Goal: Register for event/course: Register for event/course

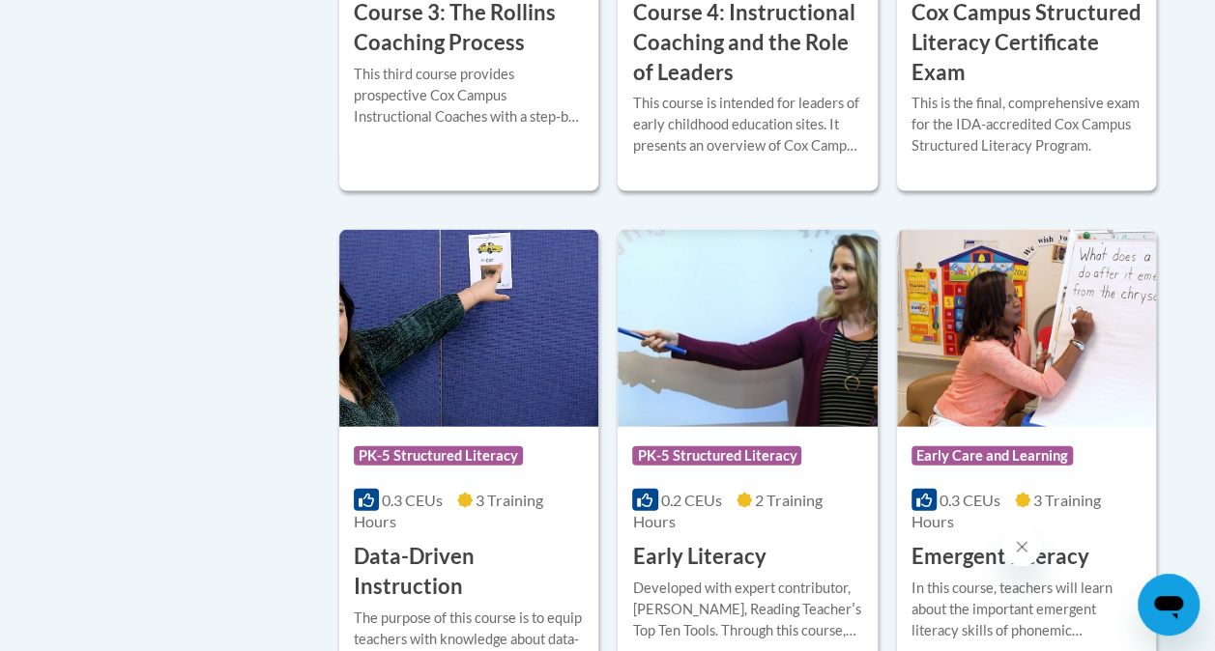
scroll to position [2051, 0]
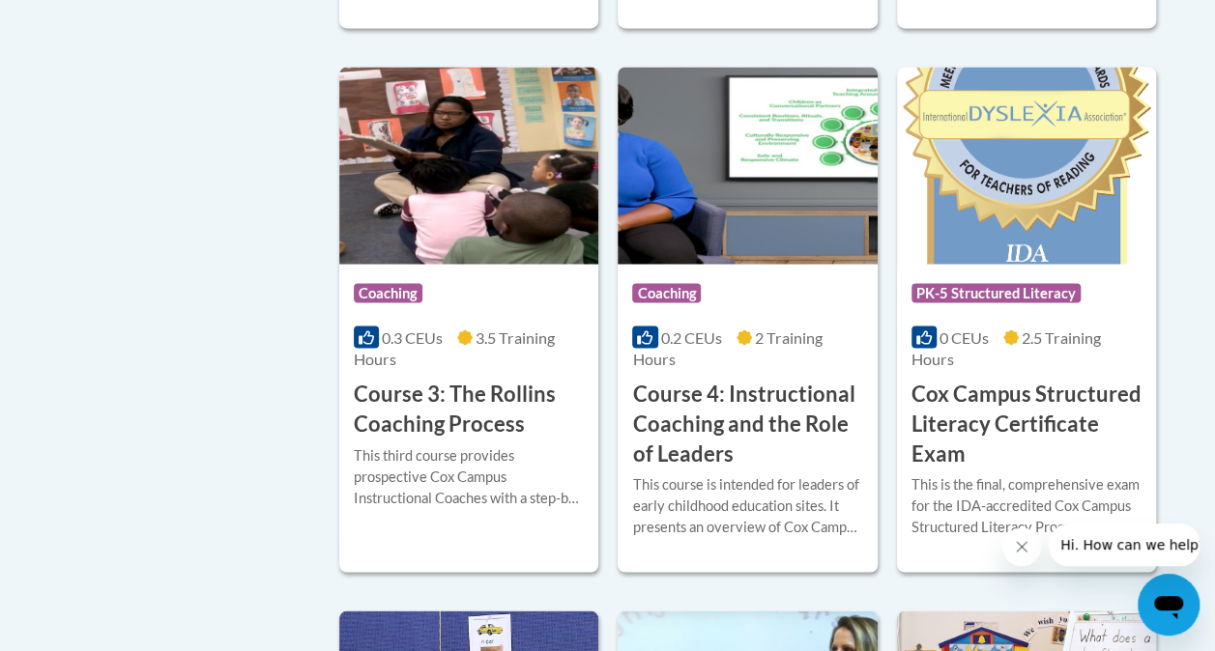
scroll to position [1602, 0]
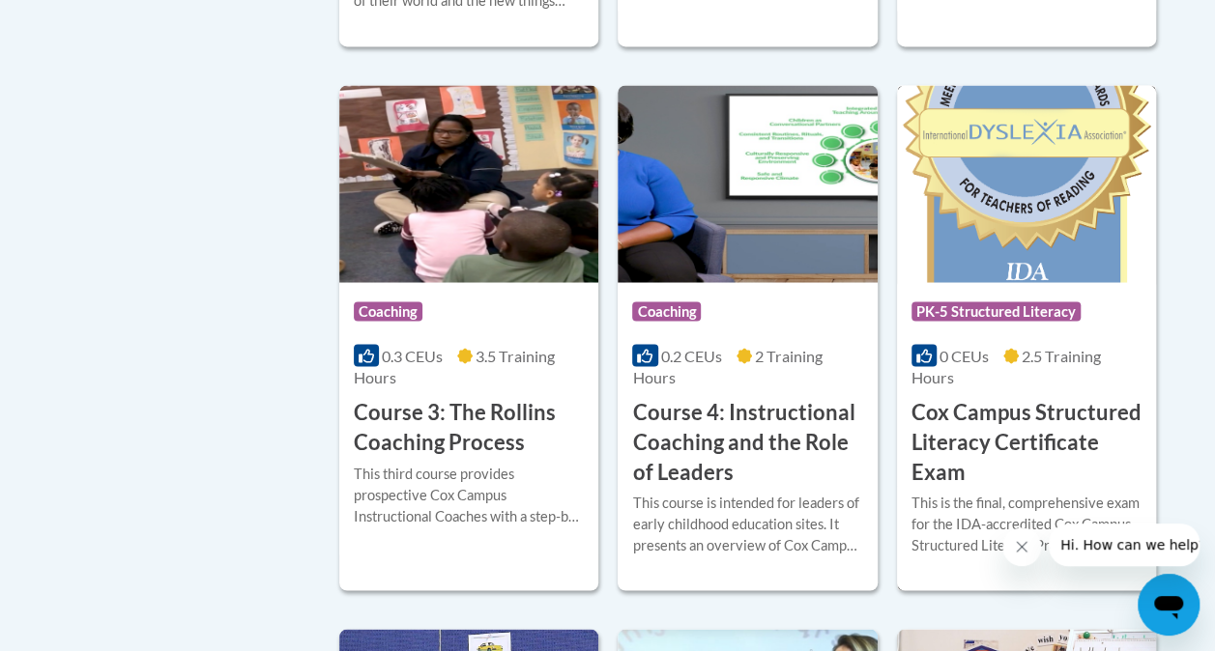
click at [1030, 414] on h3 "Cox Campus Structured Literacy Certificate Exam" at bounding box center [1027, 441] width 230 height 89
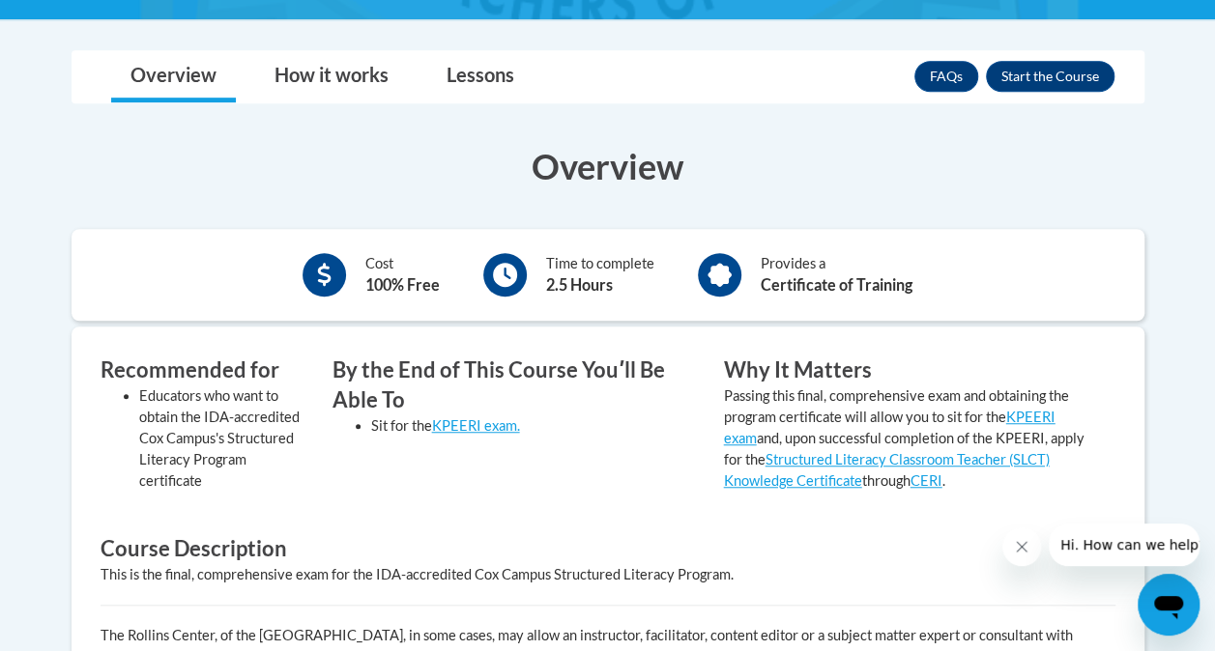
scroll to position [483, 0]
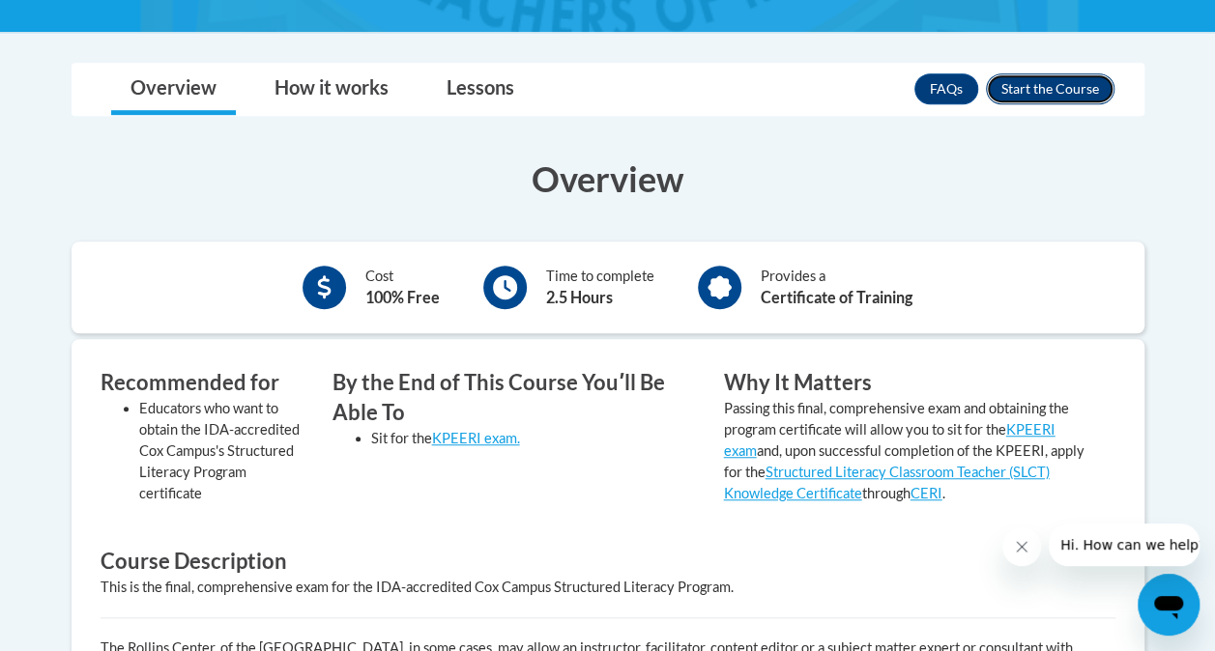
click at [1053, 78] on button "Enroll" at bounding box center [1050, 88] width 129 height 31
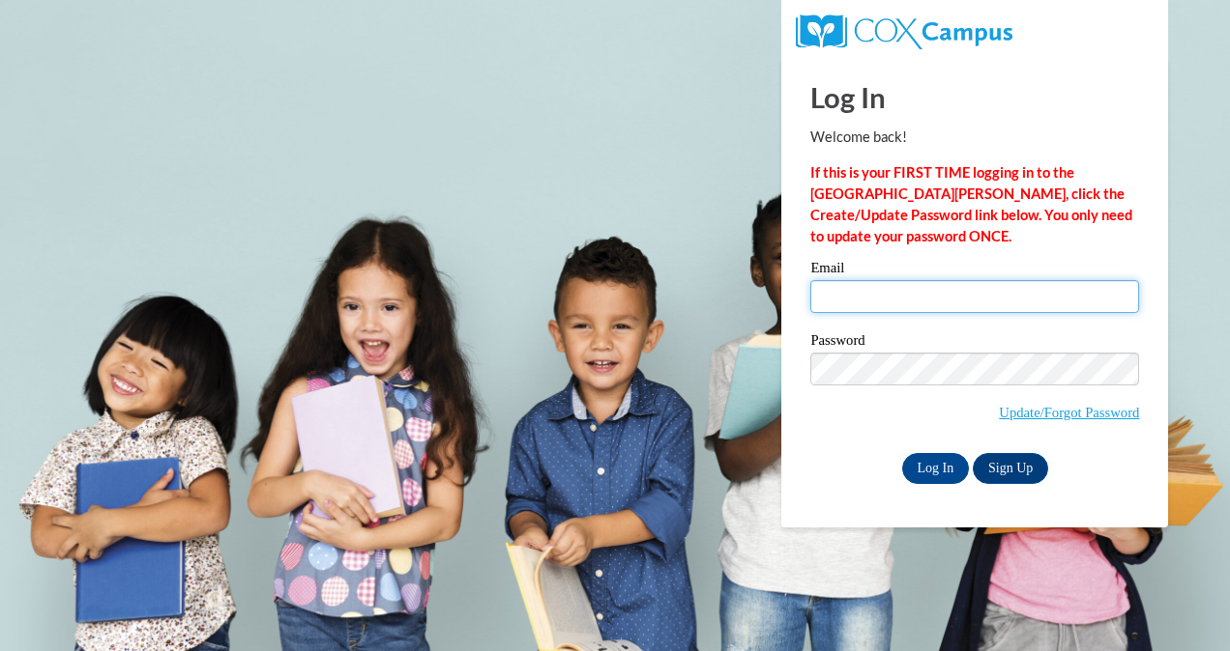
click at [953, 307] on input "Email" at bounding box center [974, 296] width 329 height 33
type input "laura.reynolds@mcssga.org"
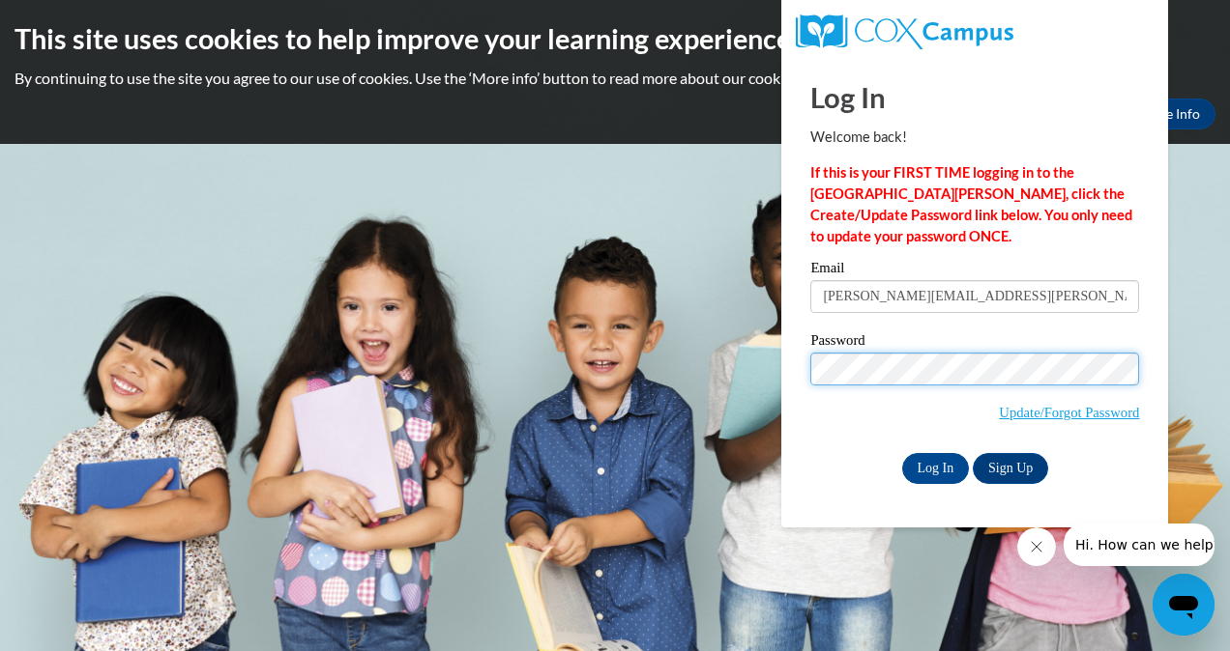
click at [902, 453] on input "Log In" at bounding box center [936, 468] width 68 height 31
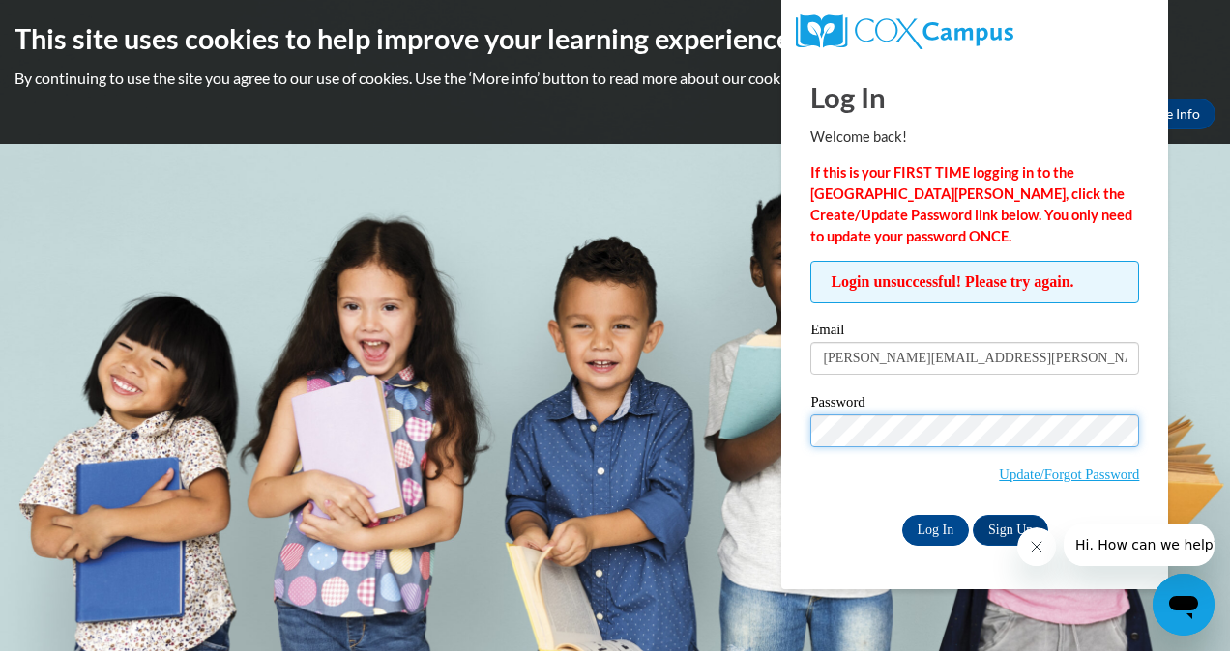
click at [902, 515] on input "Log In" at bounding box center [936, 530] width 68 height 31
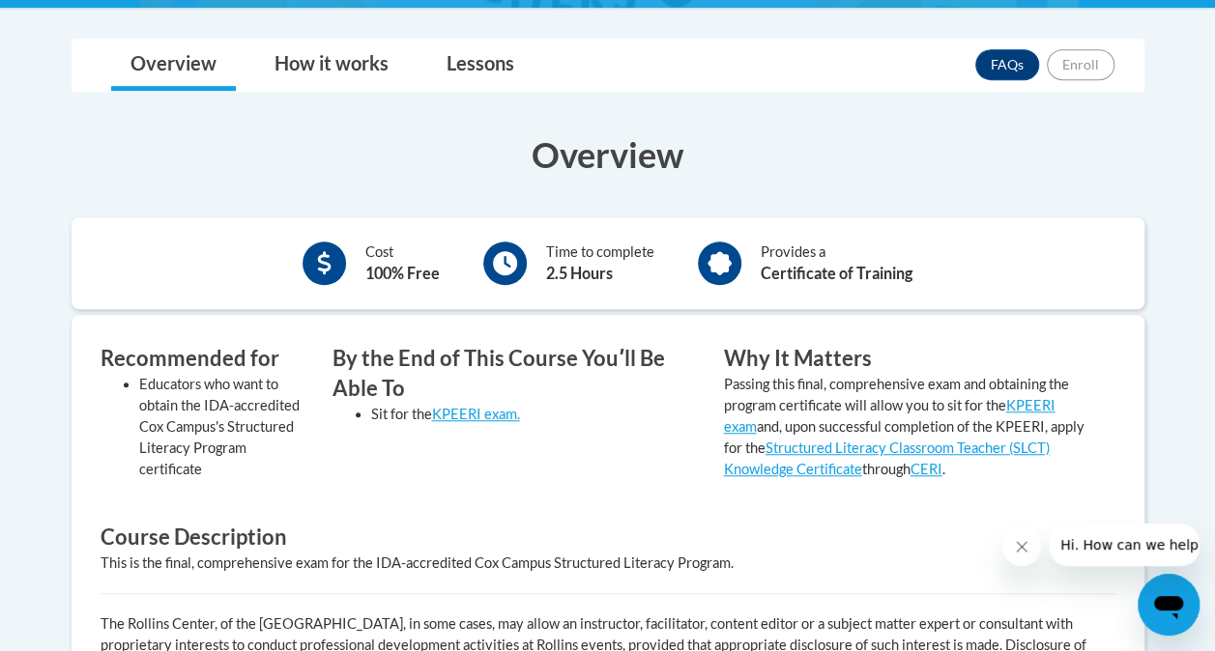
scroll to position [487, 0]
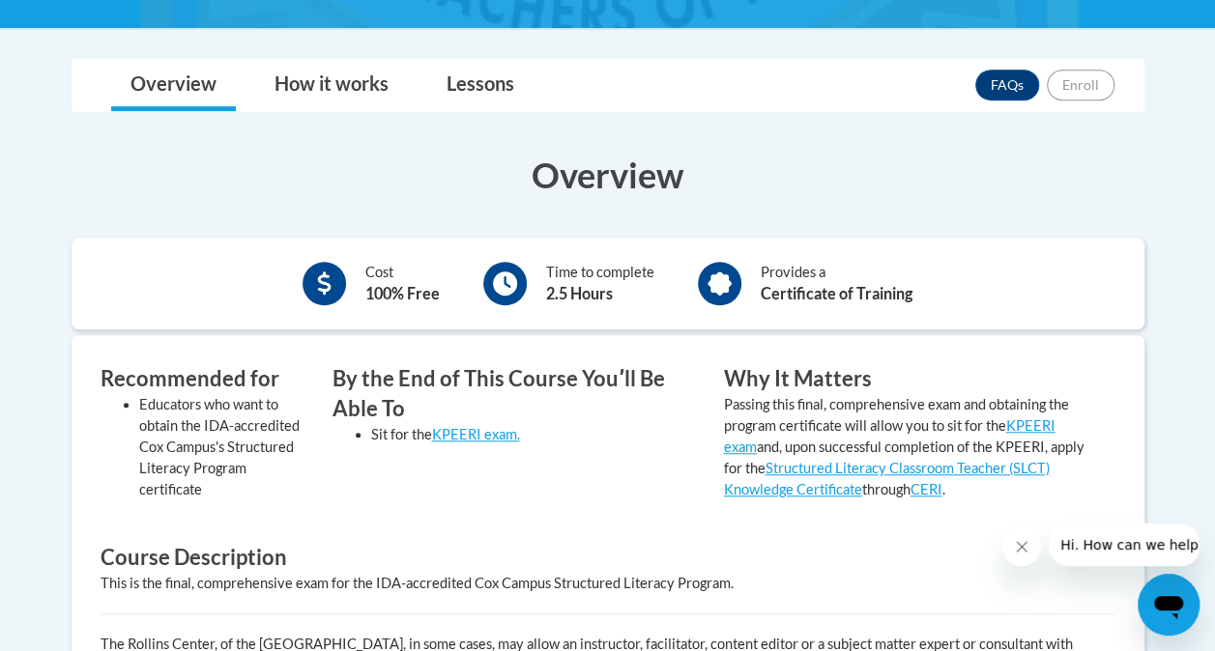
click at [776, 288] on b "Certificate of Training" at bounding box center [837, 293] width 152 height 18
click at [485, 81] on link "Lessons" at bounding box center [480, 85] width 106 height 51
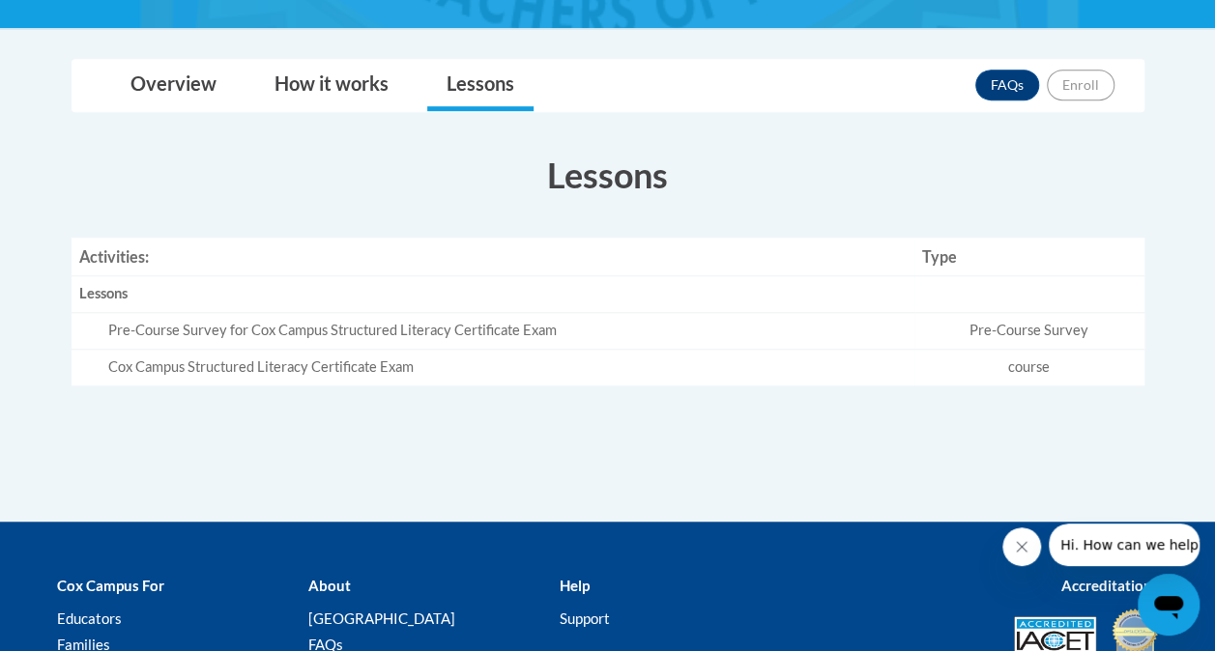
click at [1022, 334] on td "Pre-Course Survey" at bounding box center [1029, 331] width 230 height 37
click at [1052, 377] on td "course" at bounding box center [1029, 368] width 230 height 36
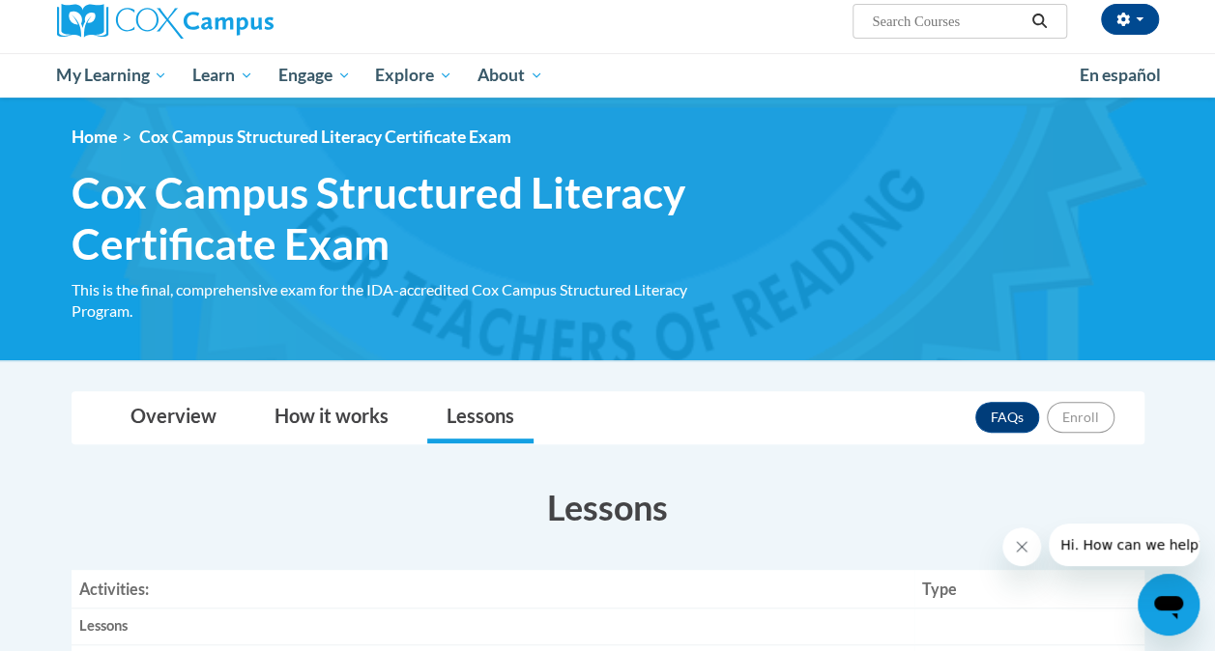
scroll to position [151, 0]
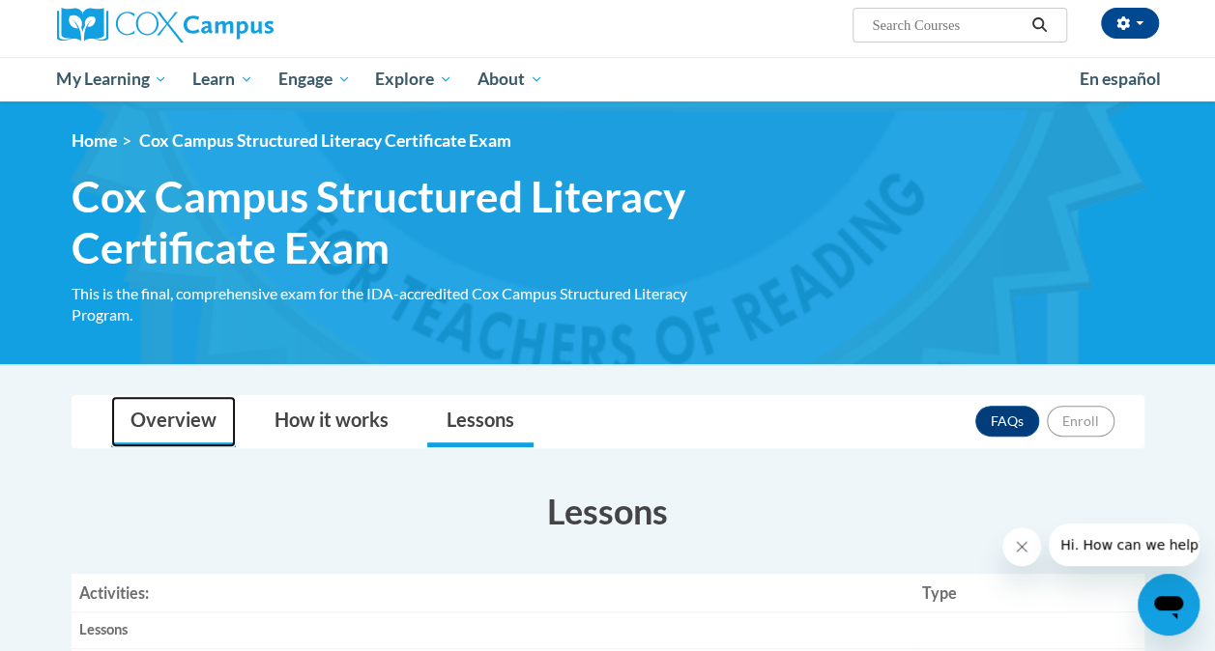
click at [160, 419] on link "Overview" at bounding box center [173, 421] width 125 height 51
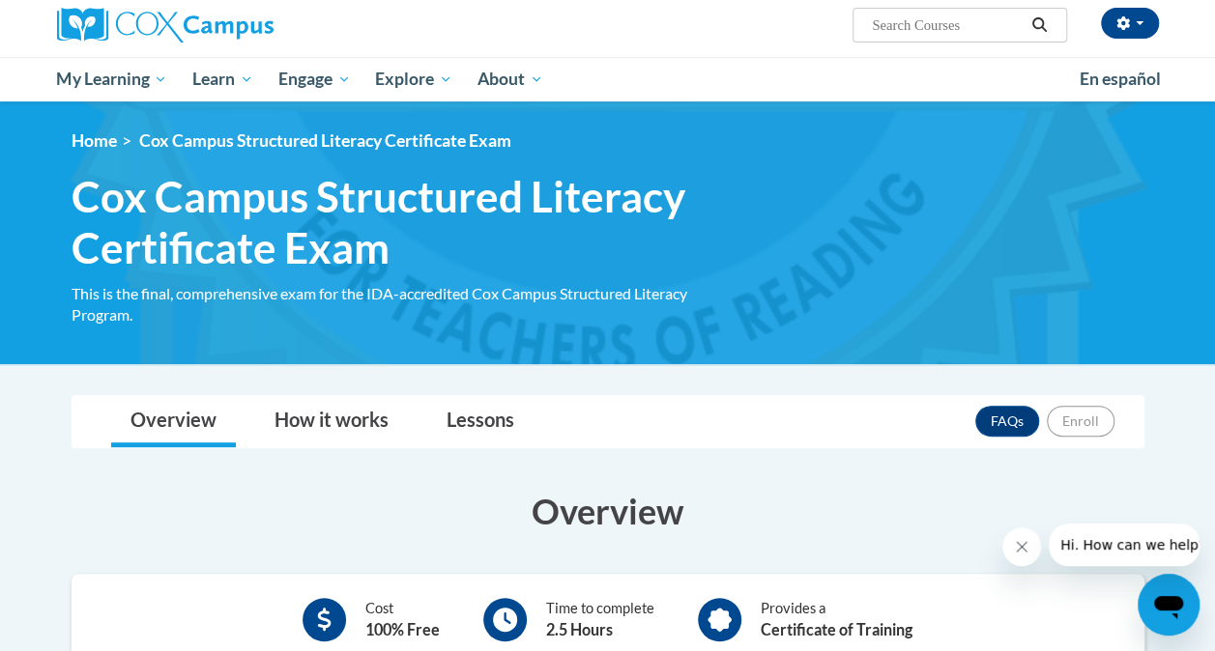
click at [199, 298] on div "This is the final, comprehensive exam for the IDA-accredited Cox Campus Structu…" at bounding box center [405, 304] width 667 height 43
click at [285, 131] on span "Cox Campus Structured Literacy Certificate Exam" at bounding box center [325, 140] width 372 height 20
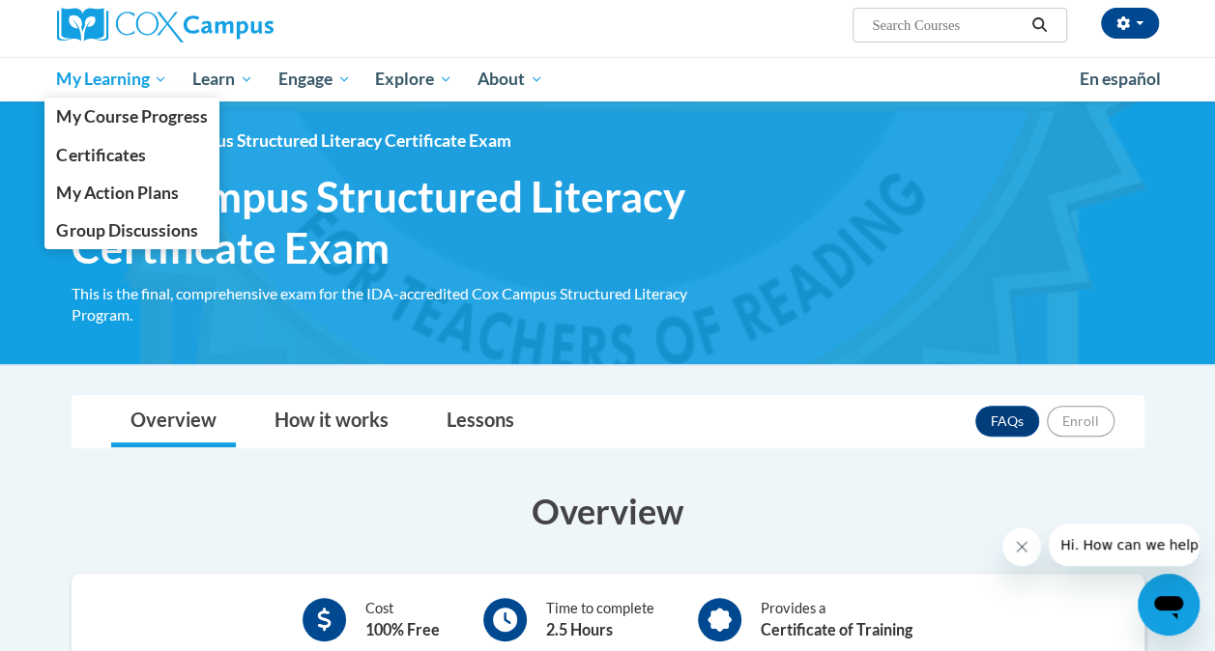
click at [158, 82] on span "My Learning" at bounding box center [111, 79] width 111 height 23
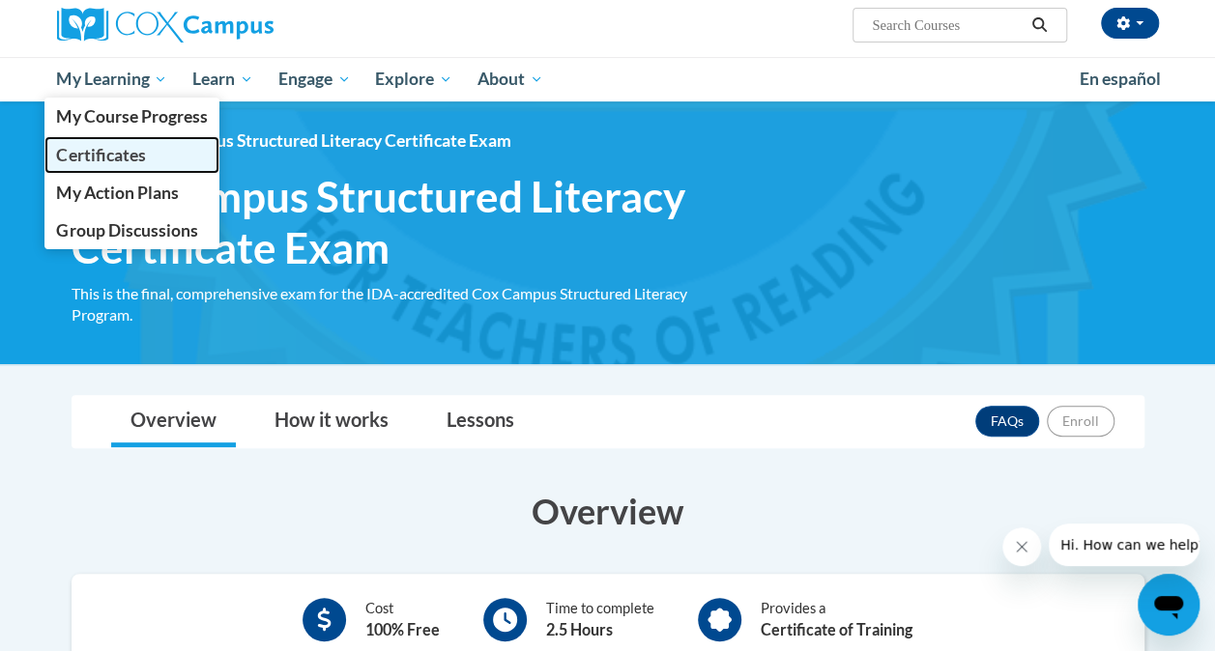
click at [137, 140] on link "Certificates" at bounding box center [132, 155] width 176 height 38
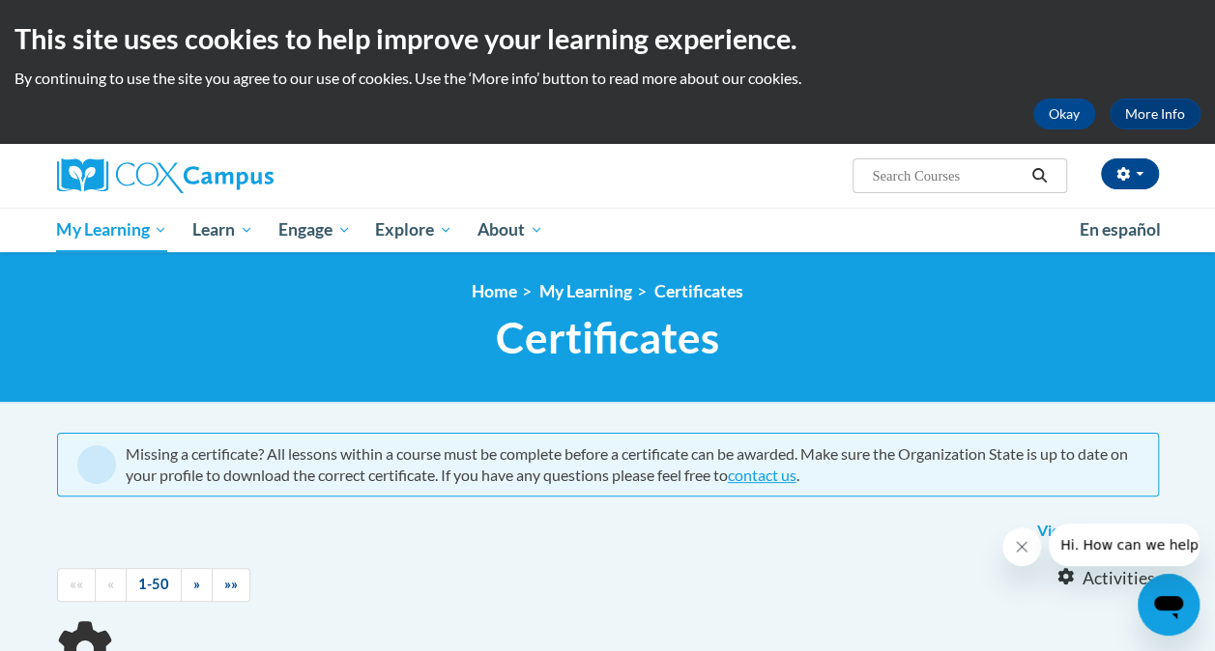
drag, startPoint x: 1202, startPoint y: 331, endPoint x: 1221, endPoint y: 399, distance: 71.0
click at [1214, 399] on html "This site uses cookies to help improve your learning experience. By continuing …" at bounding box center [607, 325] width 1215 height 651
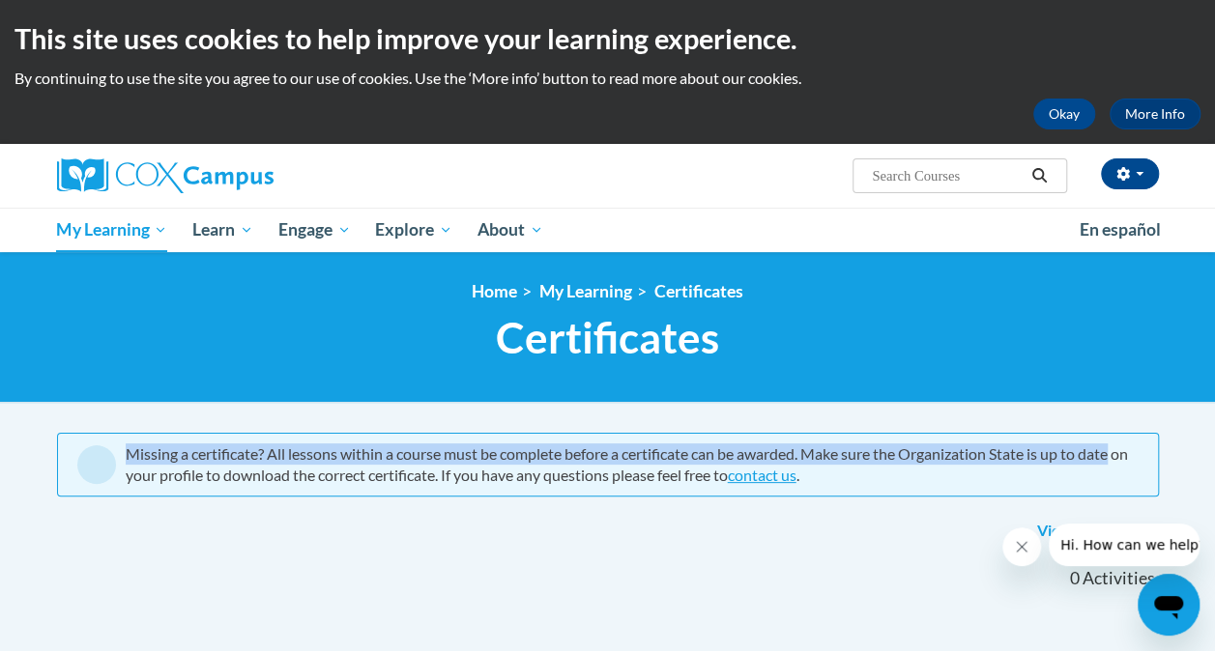
drag, startPoint x: 1212, startPoint y: 341, endPoint x: 1229, endPoint y: 443, distance: 102.8
click at [1214, 443] on html "This site uses cookies to help improve your learning experience. By continuing …" at bounding box center [607, 325] width 1215 height 651
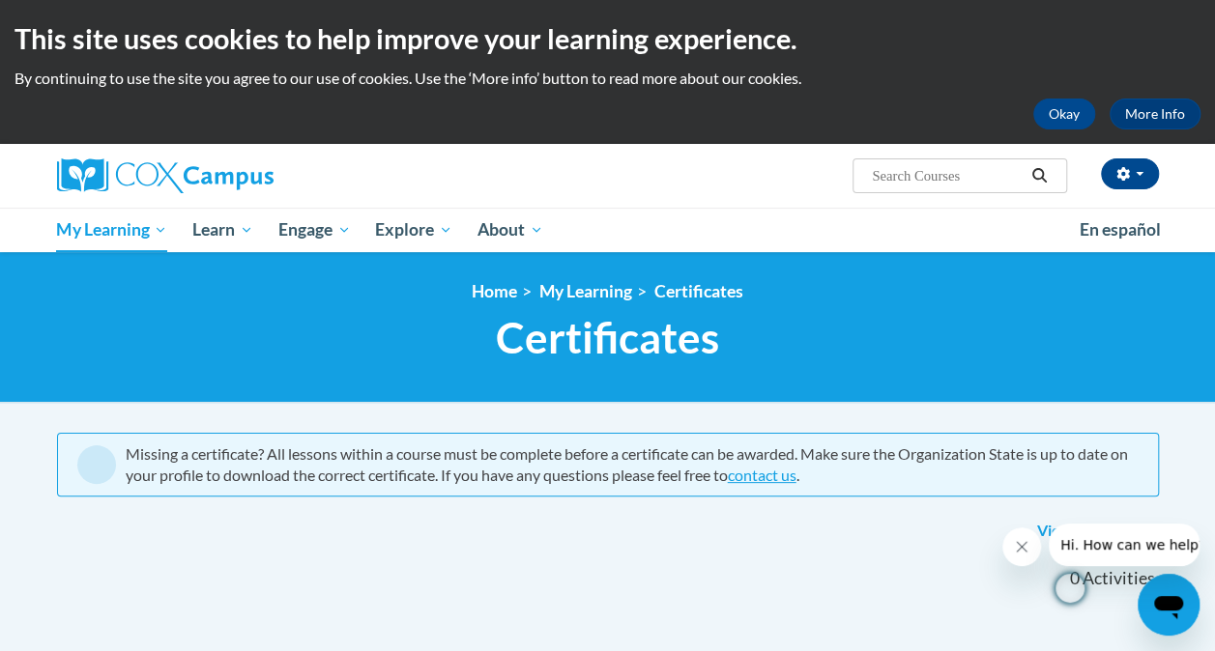
drag, startPoint x: 1229, startPoint y: 443, endPoint x: 1013, endPoint y: 293, distance: 262.5
click at [1013, 293] on ol "Home My Learning Certificates" at bounding box center [608, 291] width 1102 height 21
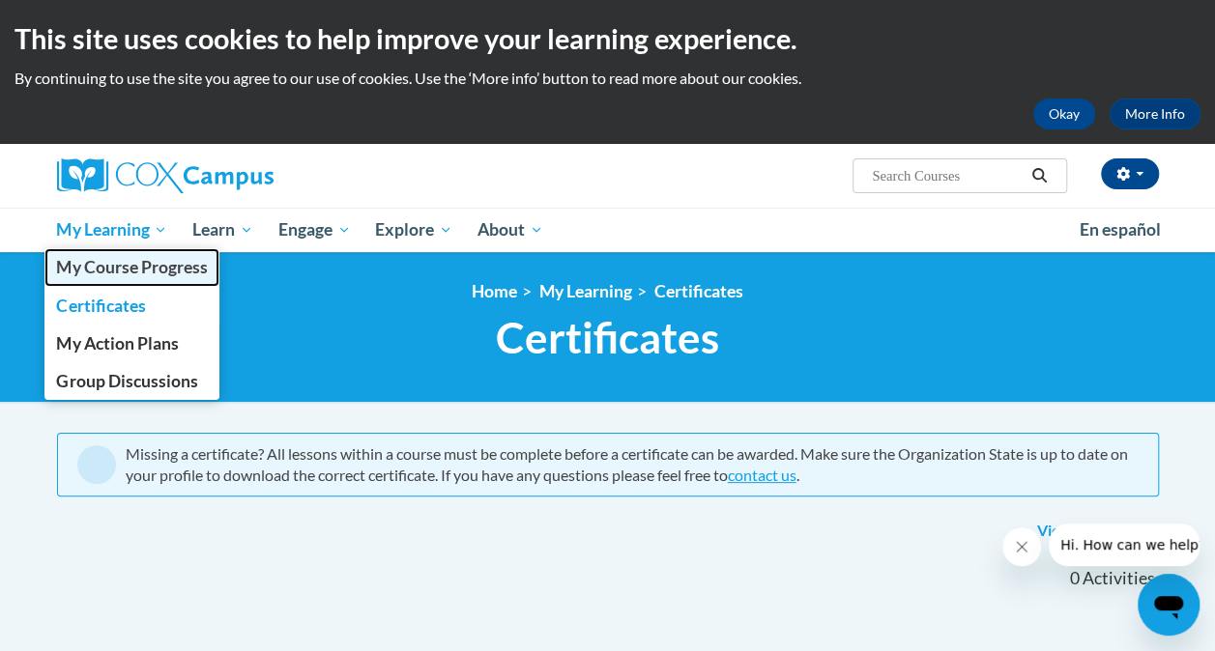
click at [147, 265] on span "My Course Progress" at bounding box center [131, 267] width 151 height 20
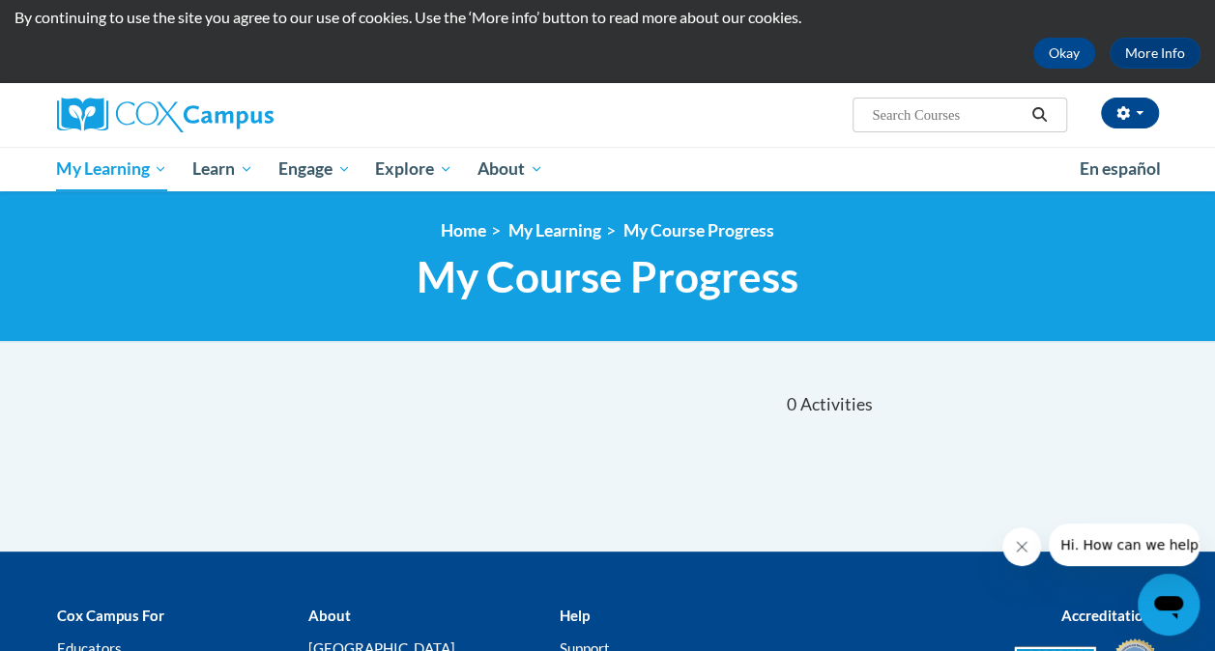
scroll to position [45, 0]
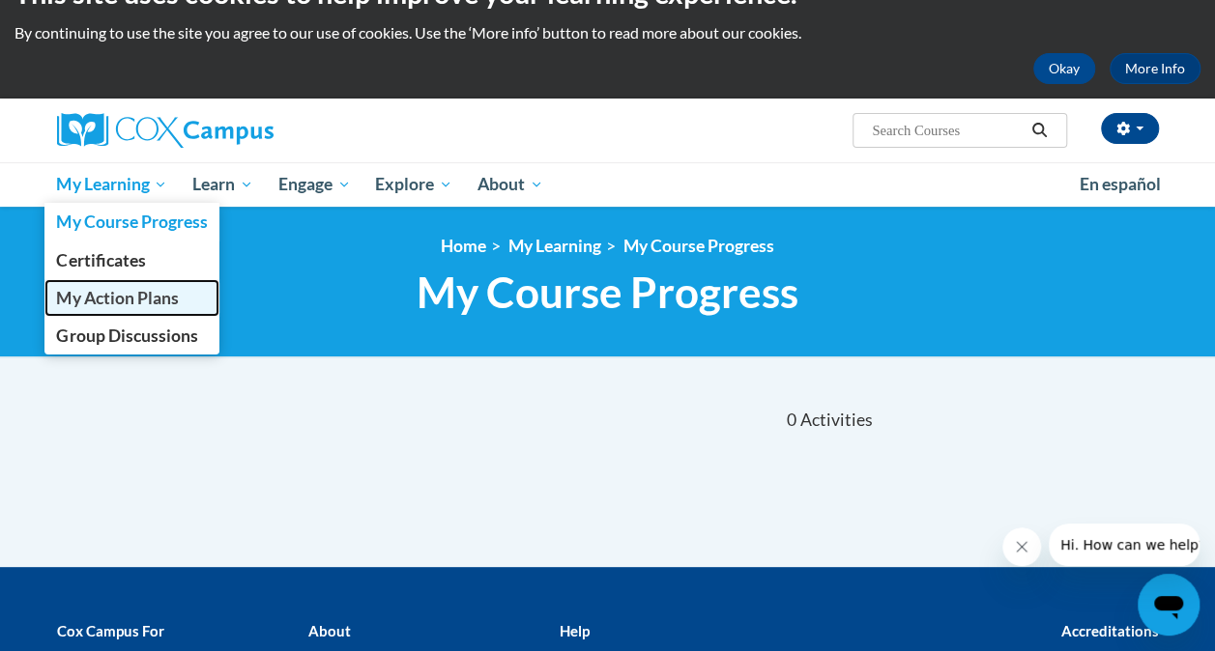
click at [126, 303] on span "My Action Plans" at bounding box center [117, 298] width 122 height 20
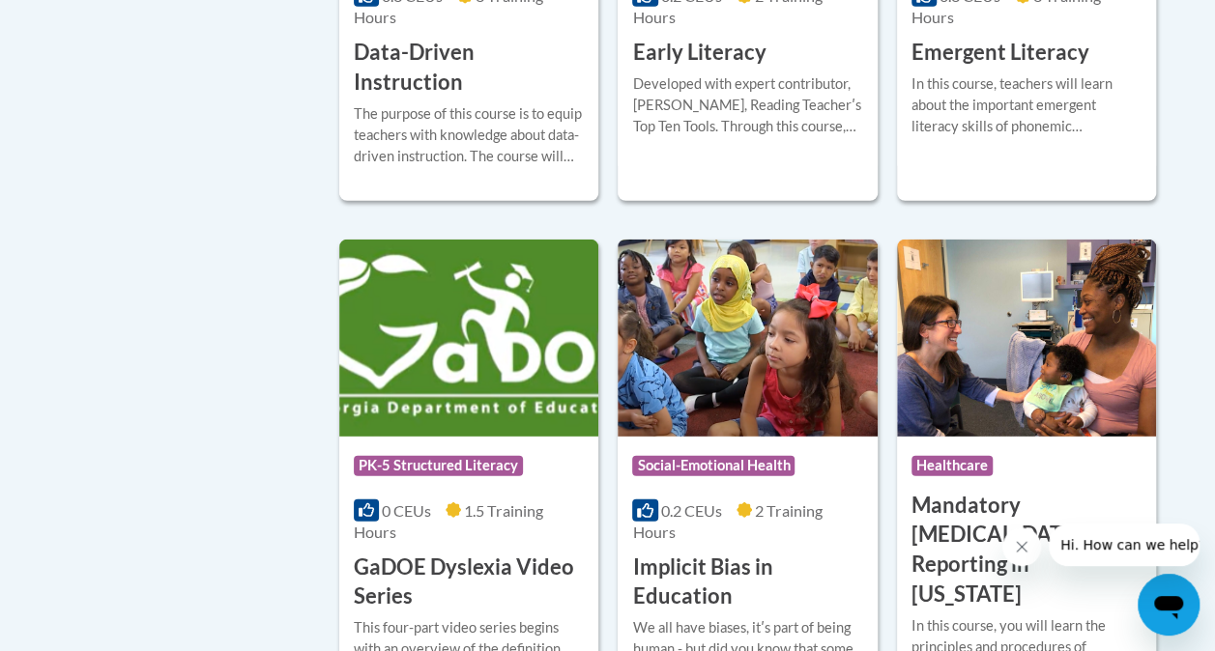
scroll to position [2556, 0]
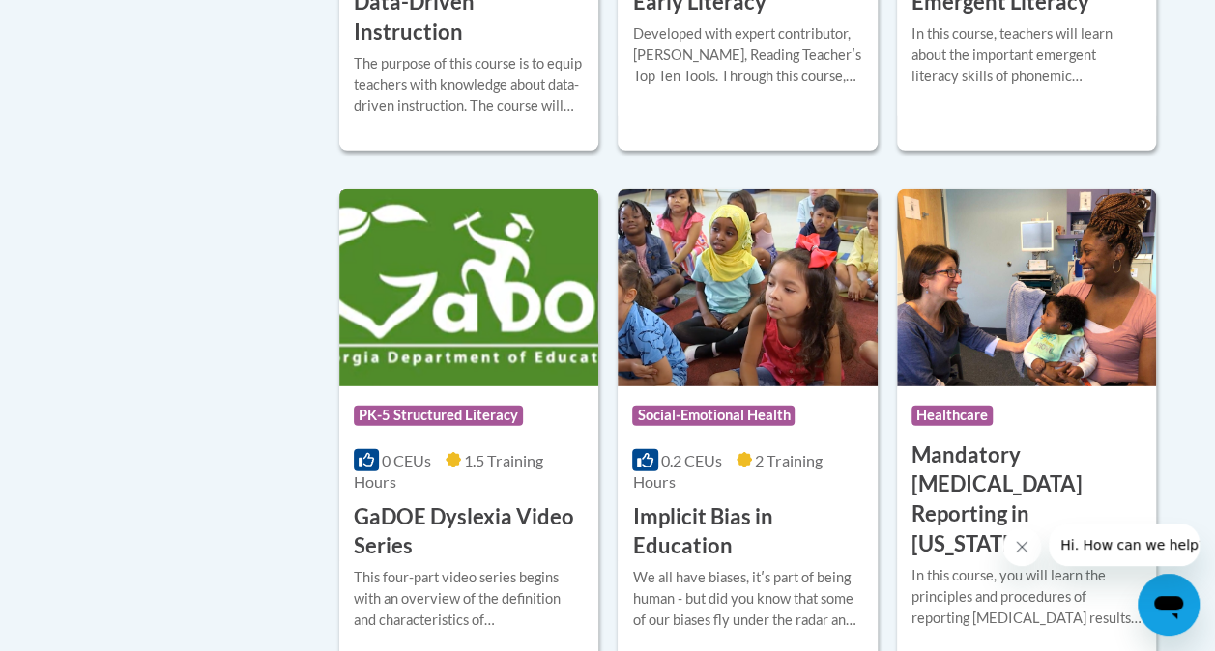
click at [409, 406] on span "PK-5 Structured Literacy" at bounding box center [438, 415] width 169 height 19
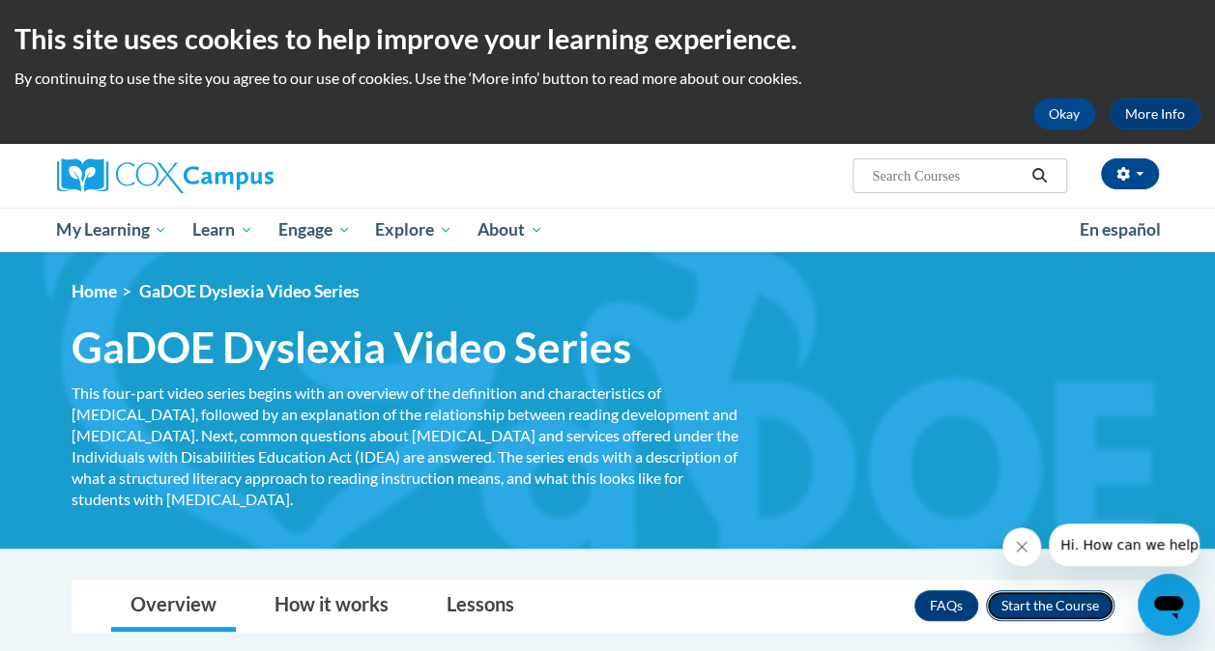
click at [1050, 591] on button "Enroll" at bounding box center [1050, 606] width 129 height 31
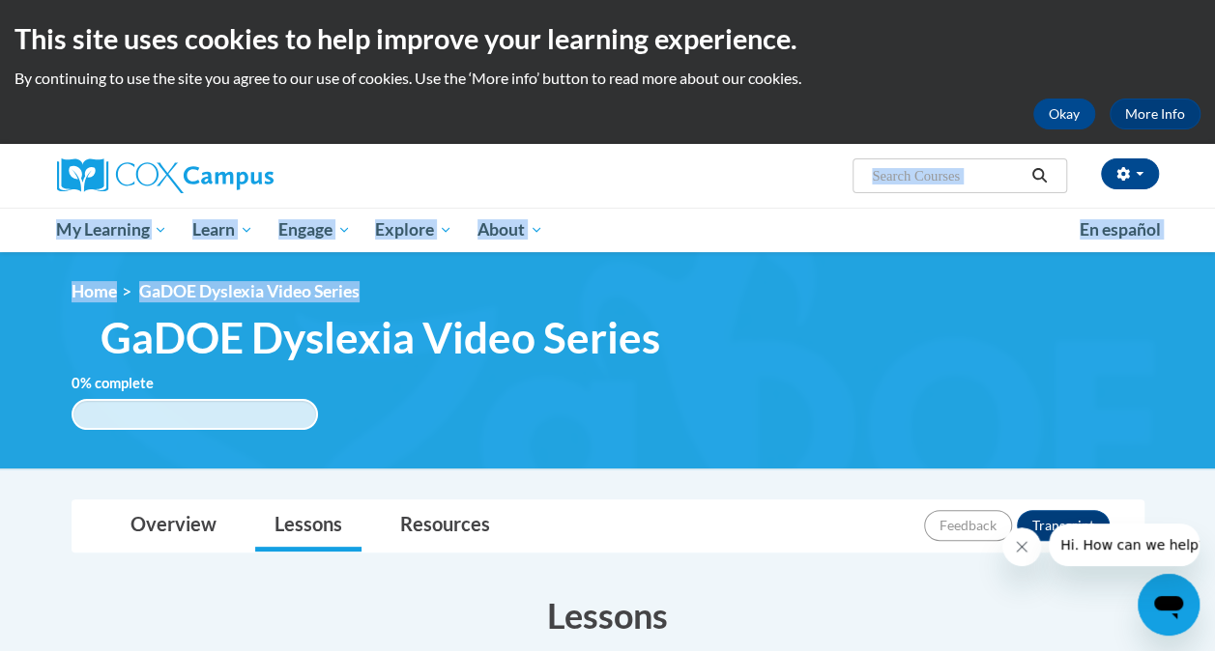
drag, startPoint x: 1214, startPoint y: 203, endPoint x: 1232, endPoint y: 310, distance: 108.9
click at [1214, 310] on html "This site uses cookies to help improve your learning experience. By continuing …" at bounding box center [607, 325] width 1215 height 651
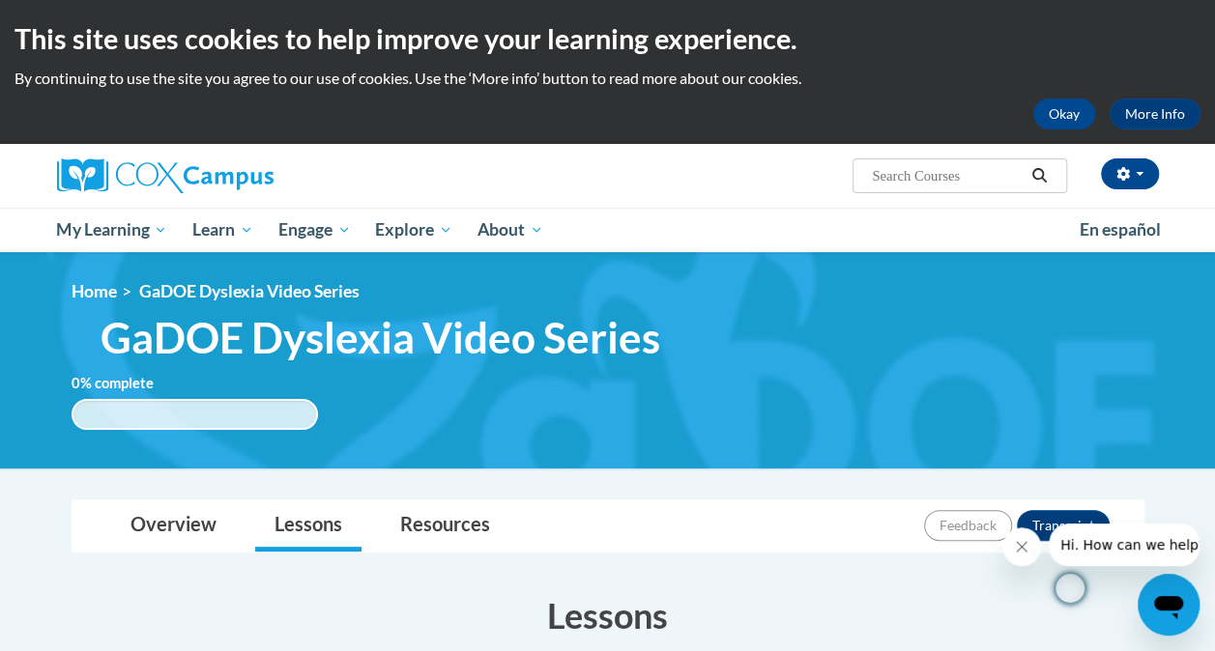
drag, startPoint x: 1229, startPoint y: 310, endPoint x: 1132, endPoint y: 300, distance: 97.2
click at [1132, 300] on ol "Home GaDOE [MEDICAL_DATA] Video Series" at bounding box center [608, 291] width 1073 height 21
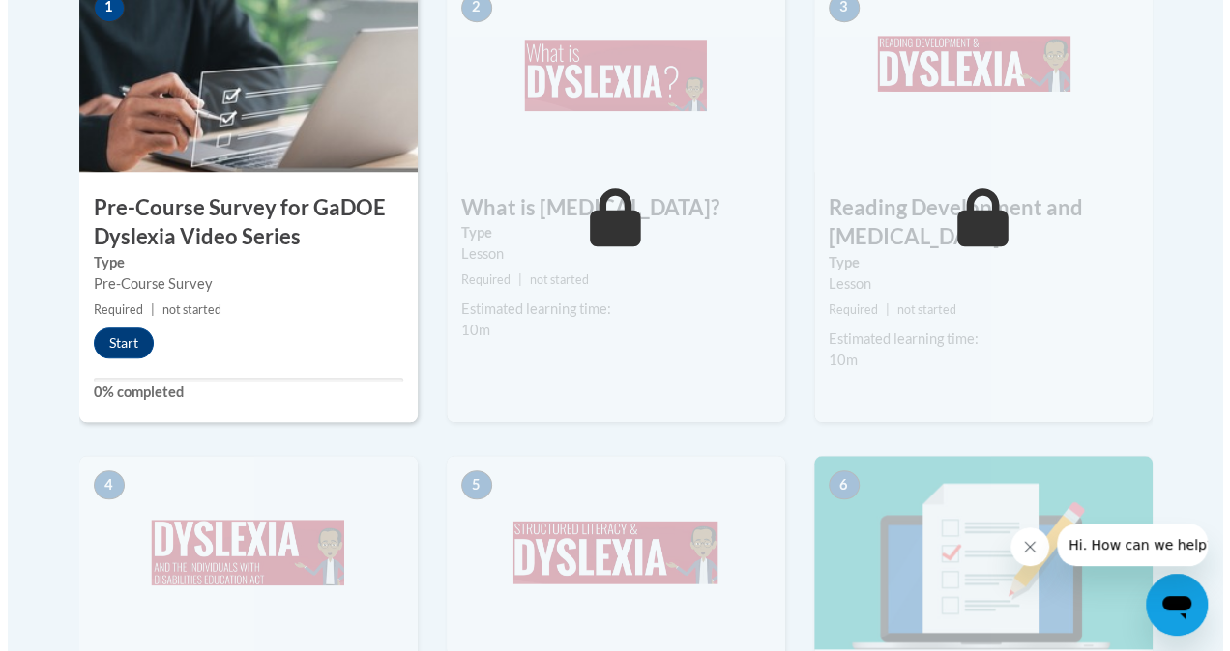
scroll to position [703, 0]
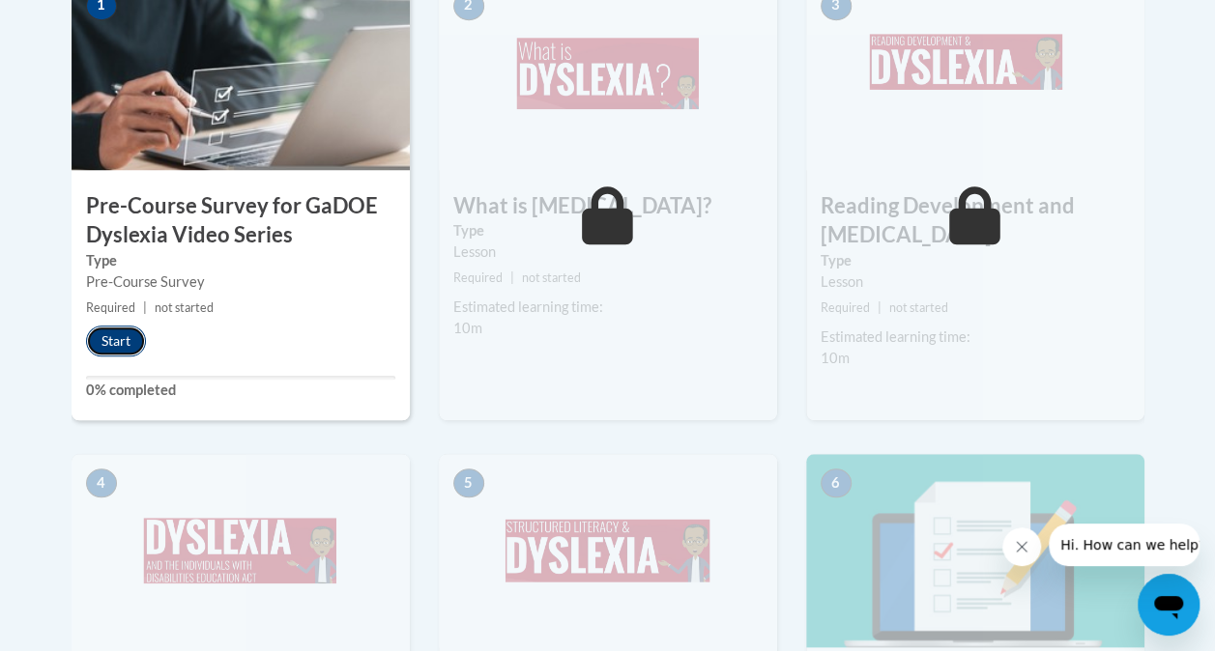
click at [114, 334] on button "Start" at bounding box center [116, 341] width 60 height 31
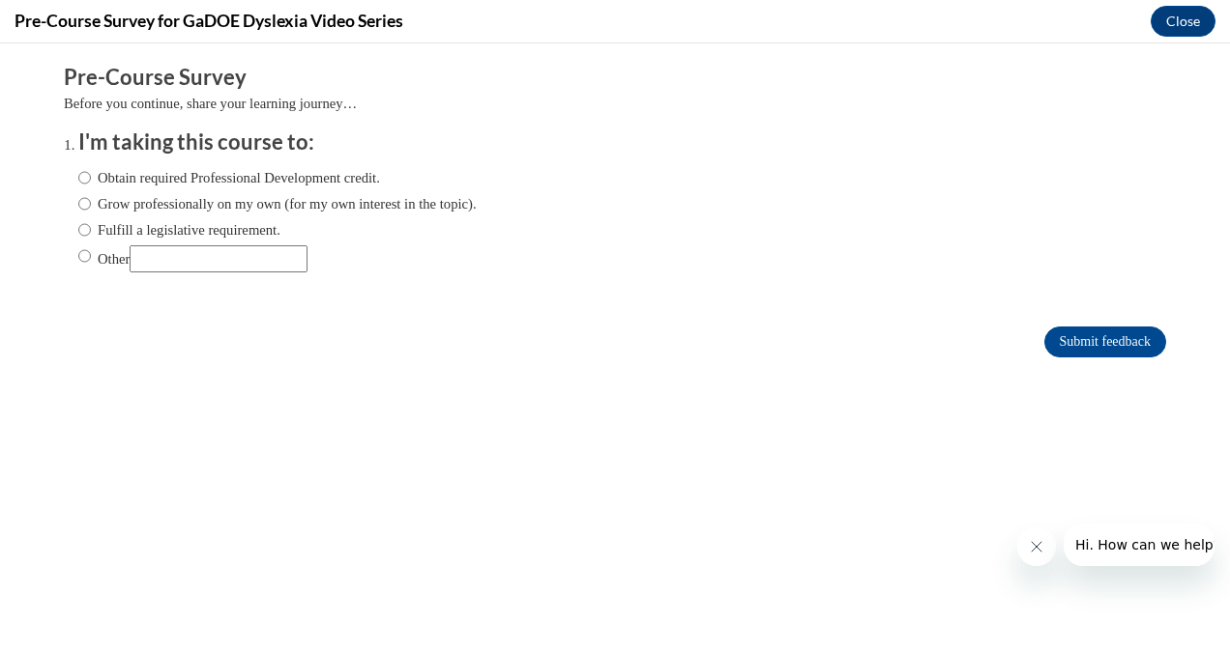
scroll to position [0, 0]
click at [168, 176] on label "Obtain required Professional Development credit." at bounding box center [229, 177] width 302 height 21
click at [91, 176] on input "Obtain required Professional Development credit." at bounding box center [84, 177] width 13 height 21
radio input "true"
click at [1071, 339] on input "Submit feedback" at bounding box center [1105, 342] width 122 height 31
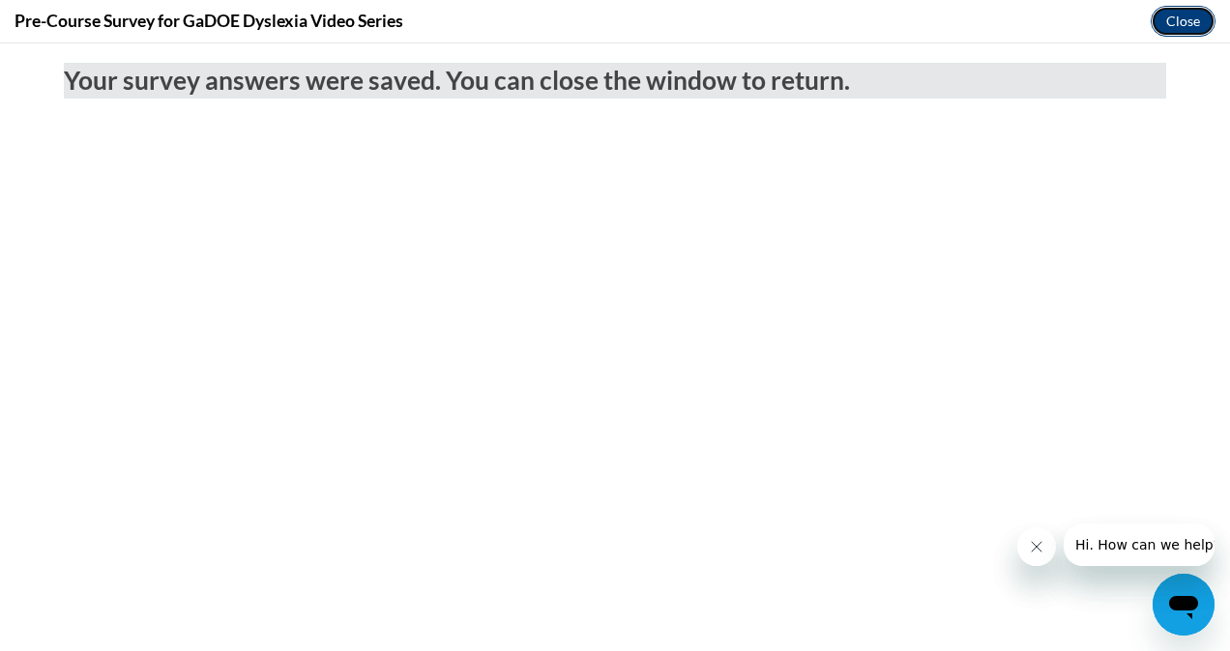
click at [1187, 27] on button "Close" at bounding box center [1182, 21] width 65 height 31
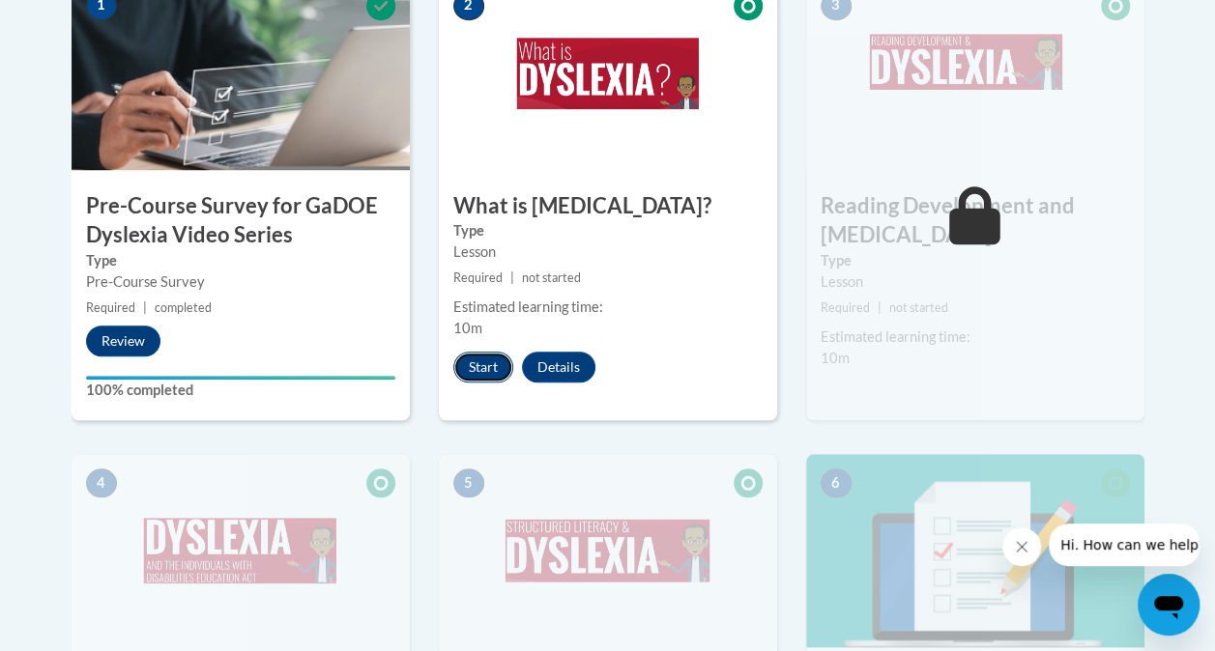
click at [484, 369] on button "Start" at bounding box center [483, 367] width 60 height 31
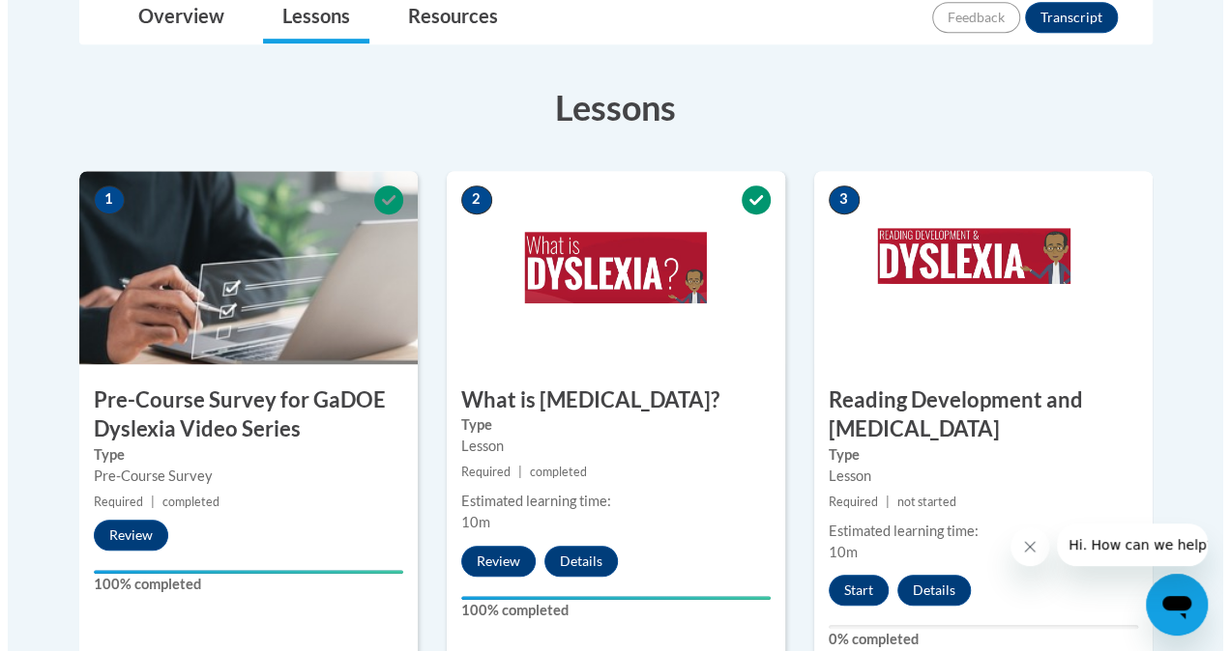
scroll to position [566, 0]
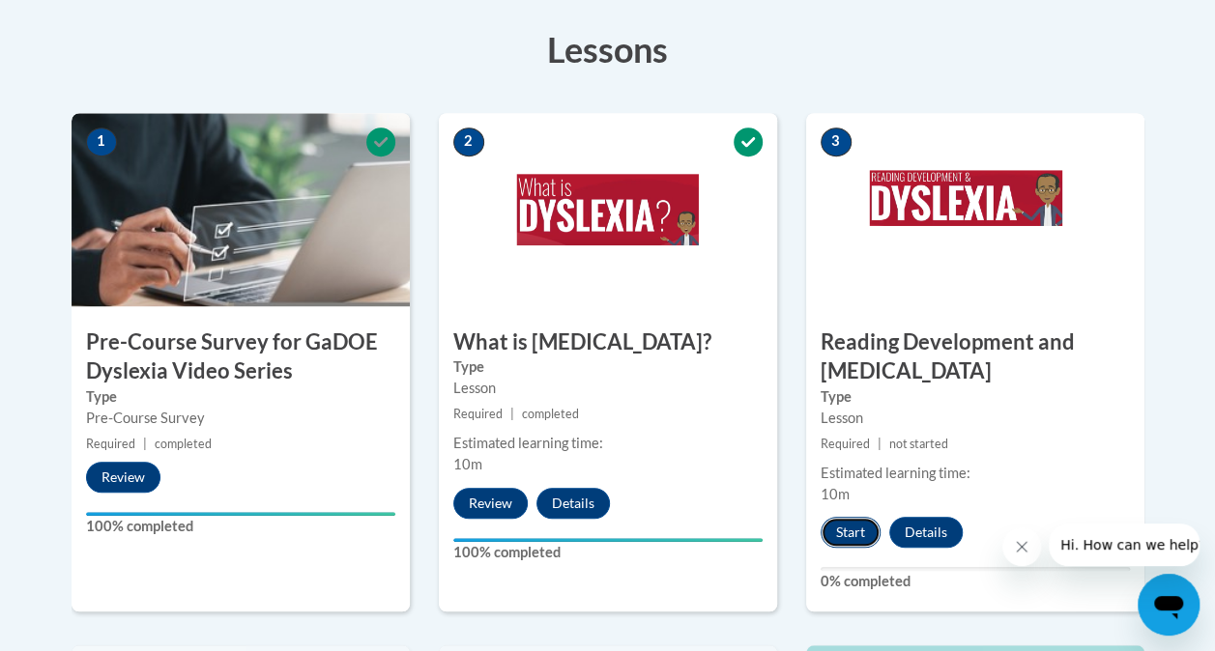
click at [851, 536] on button "Start" at bounding box center [851, 532] width 60 height 31
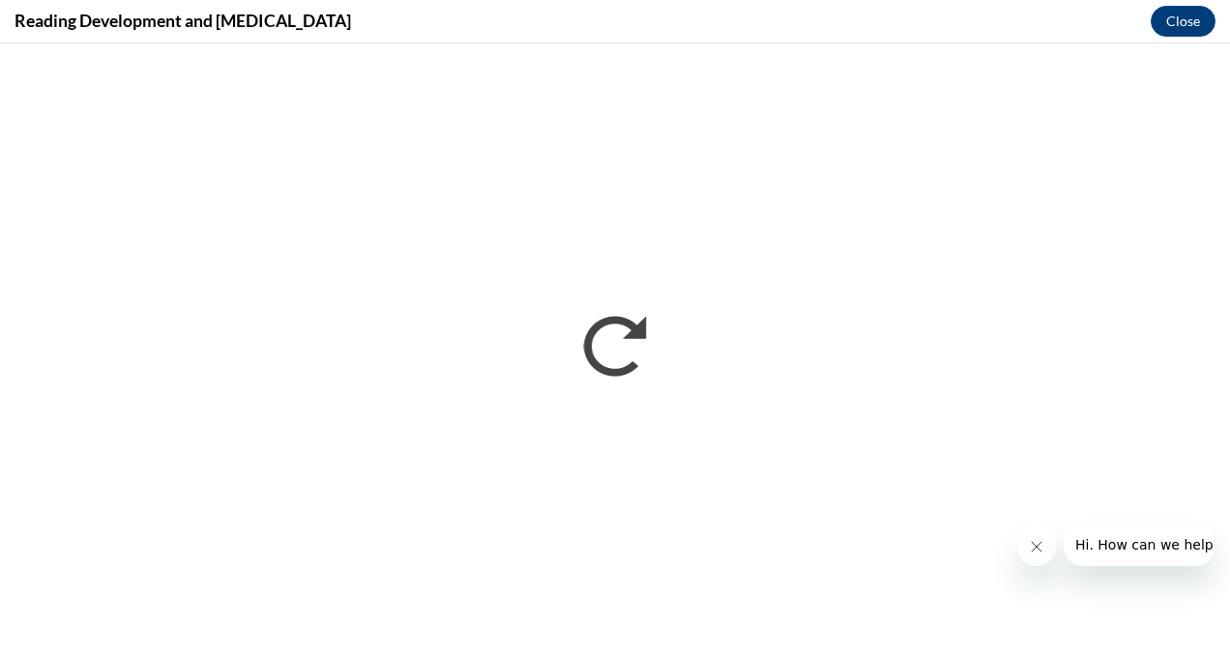
scroll to position [0, 0]
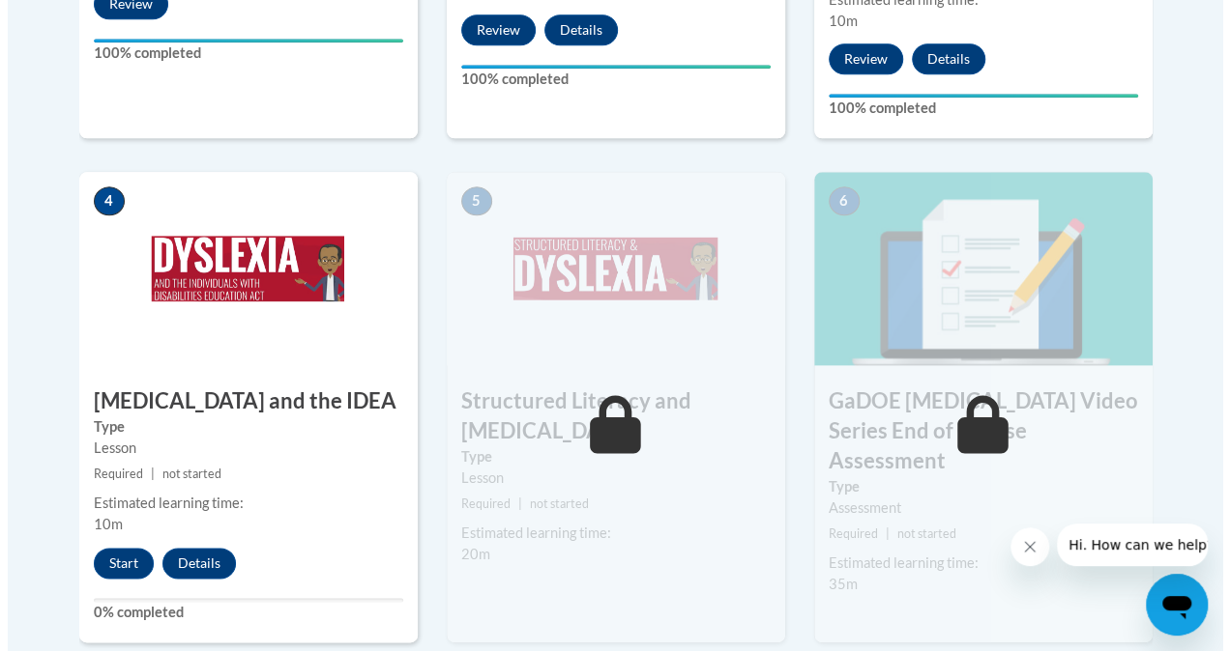
scroll to position [1042, 0]
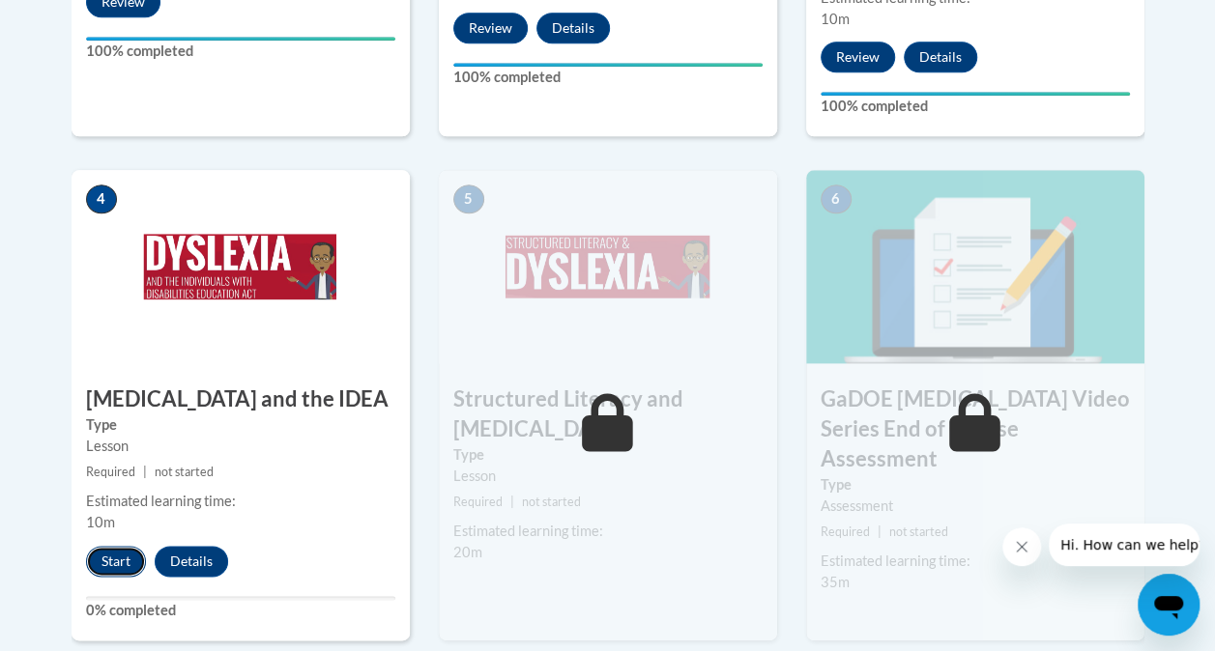
click at [101, 553] on button "Start" at bounding box center [116, 561] width 60 height 31
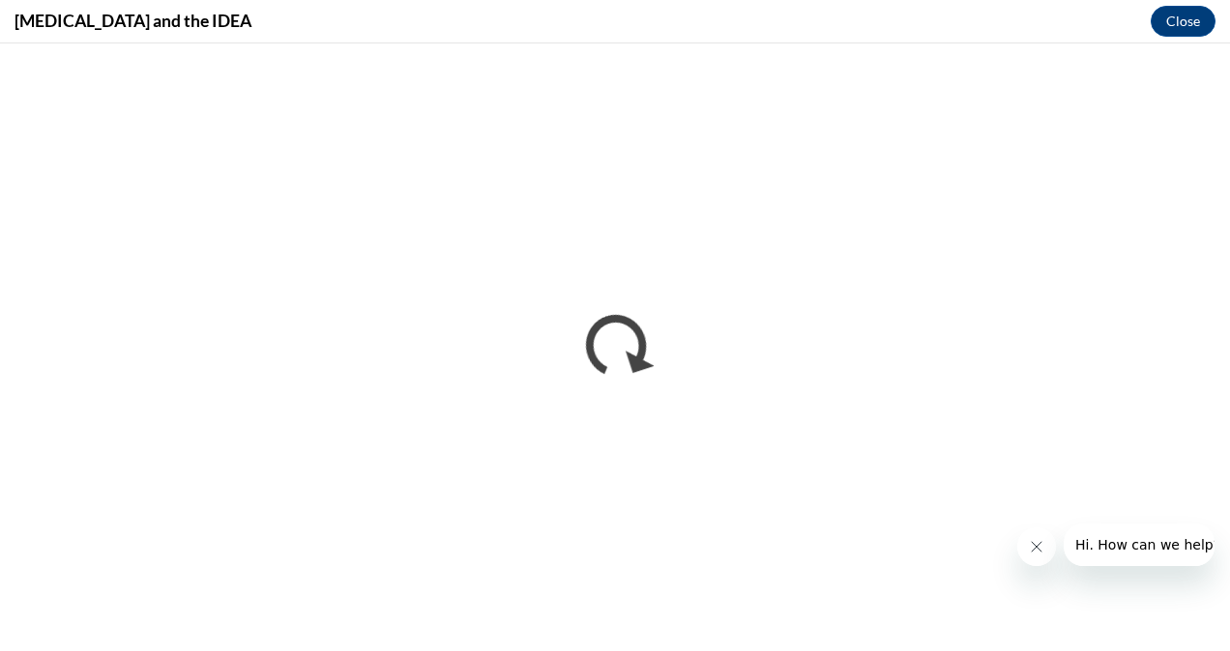
scroll to position [0, 0]
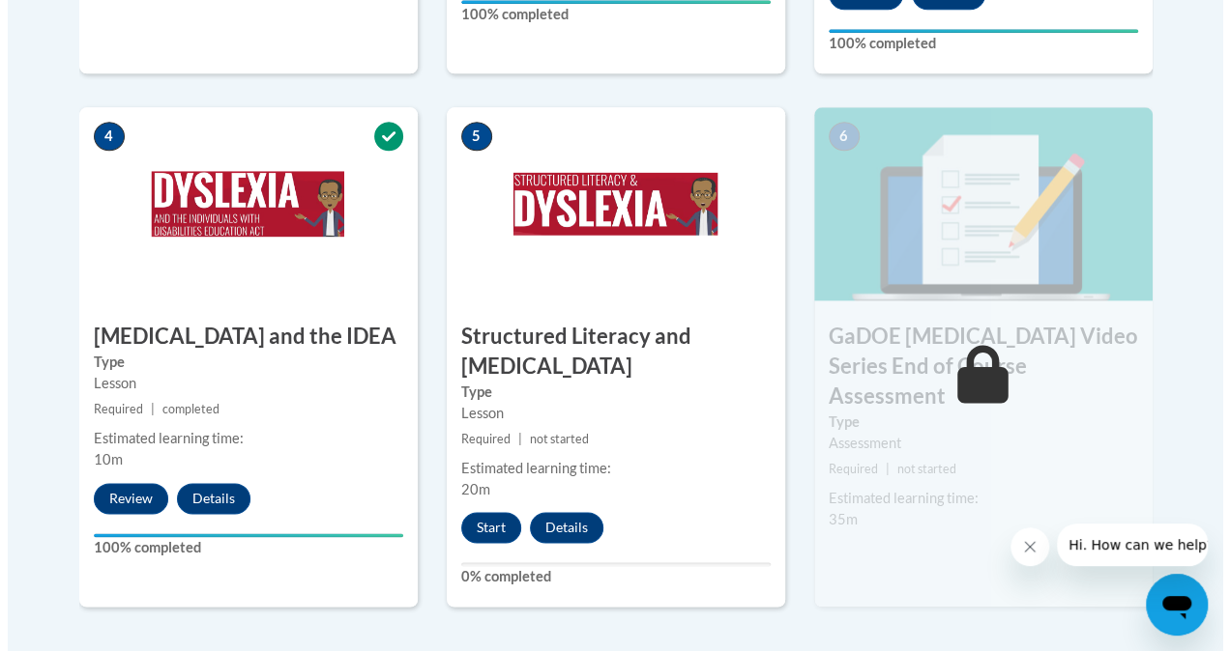
scroll to position [1160, 0]
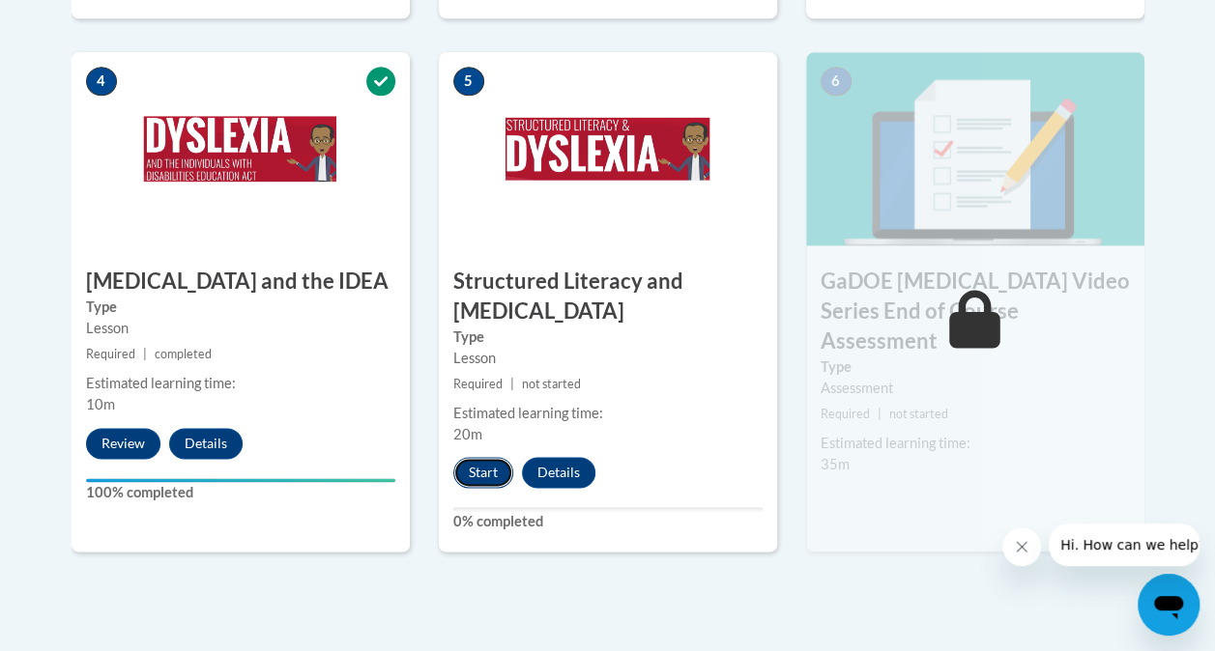
click at [468, 468] on button "Start" at bounding box center [483, 472] width 60 height 31
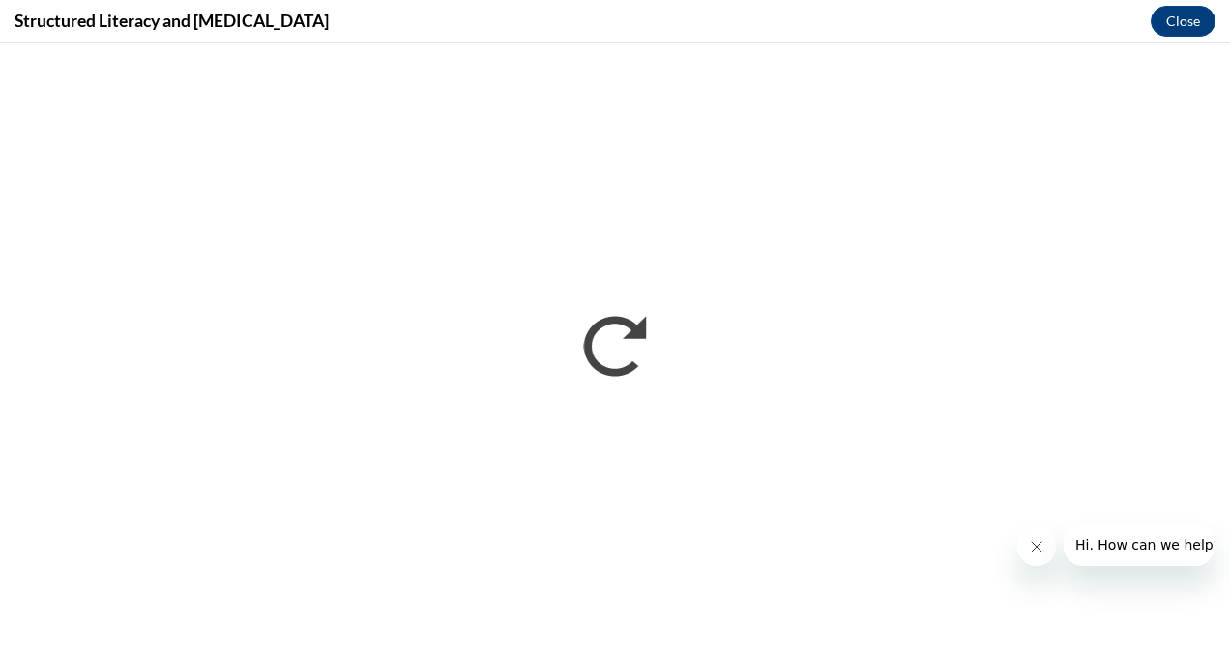
scroll to position [0, 0]
